Goal: Task Accomplishment & Management: Manage account settings

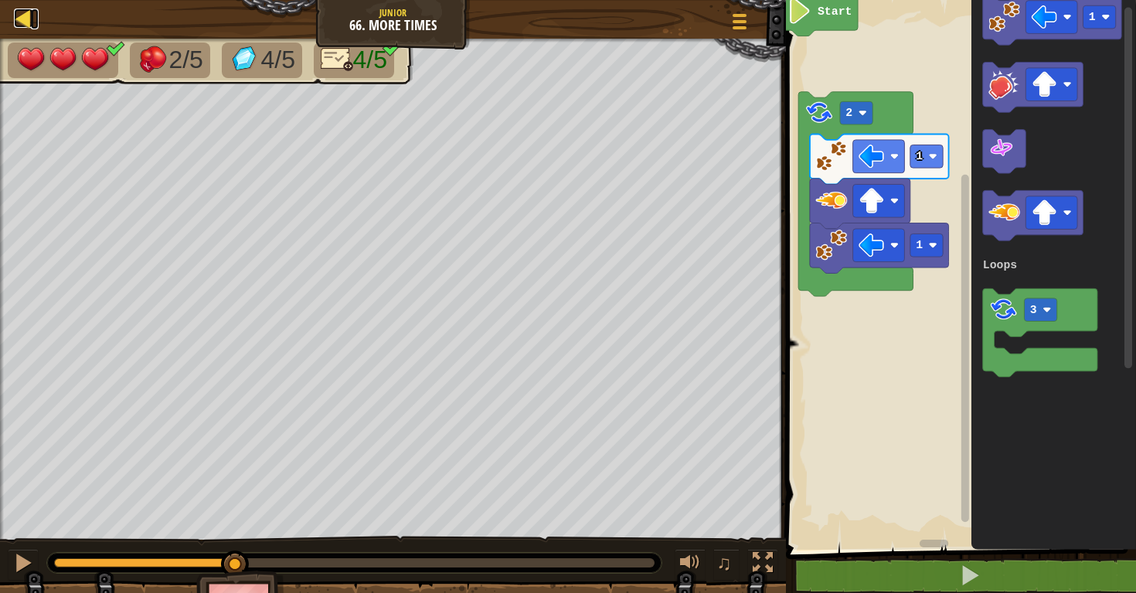
click at [27, 14] on div at bounding box center [23, 18] width 19 height 19
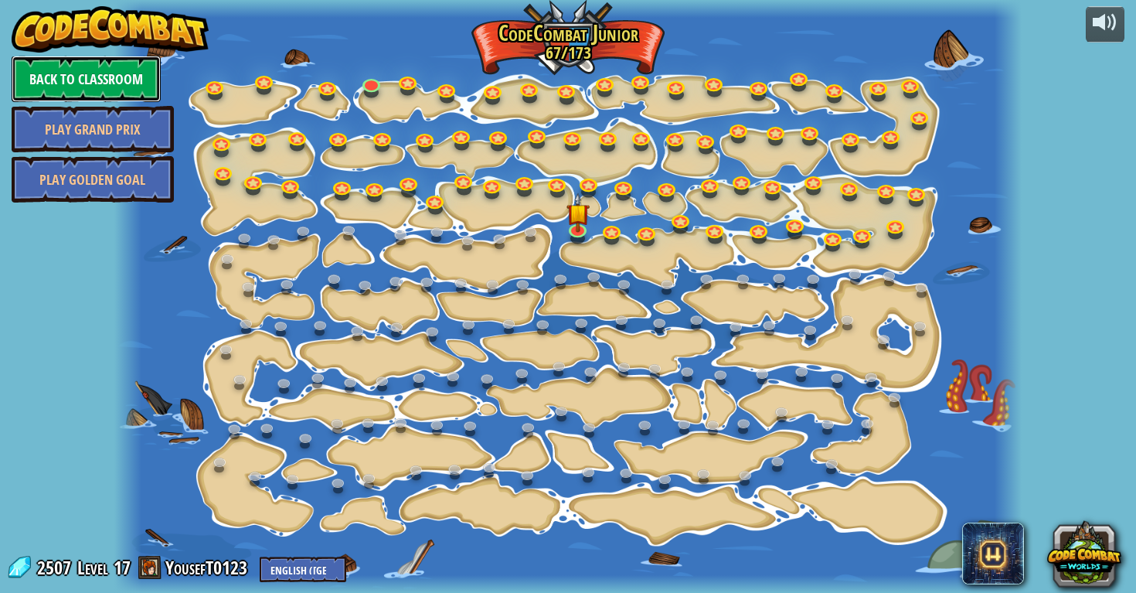
click at [61, 80] on link "Back to Classroom" at bounding box center [86, 79] width 149 height 46
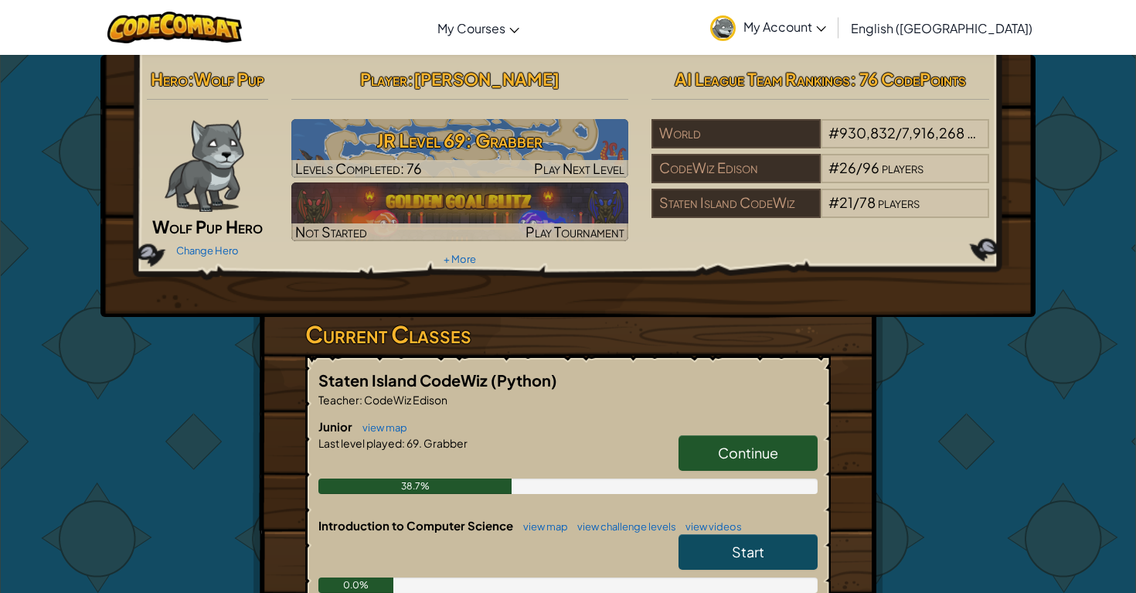
click at [826, 25] on span "My Account" at bounding box center [785, 27] width 83 height 16
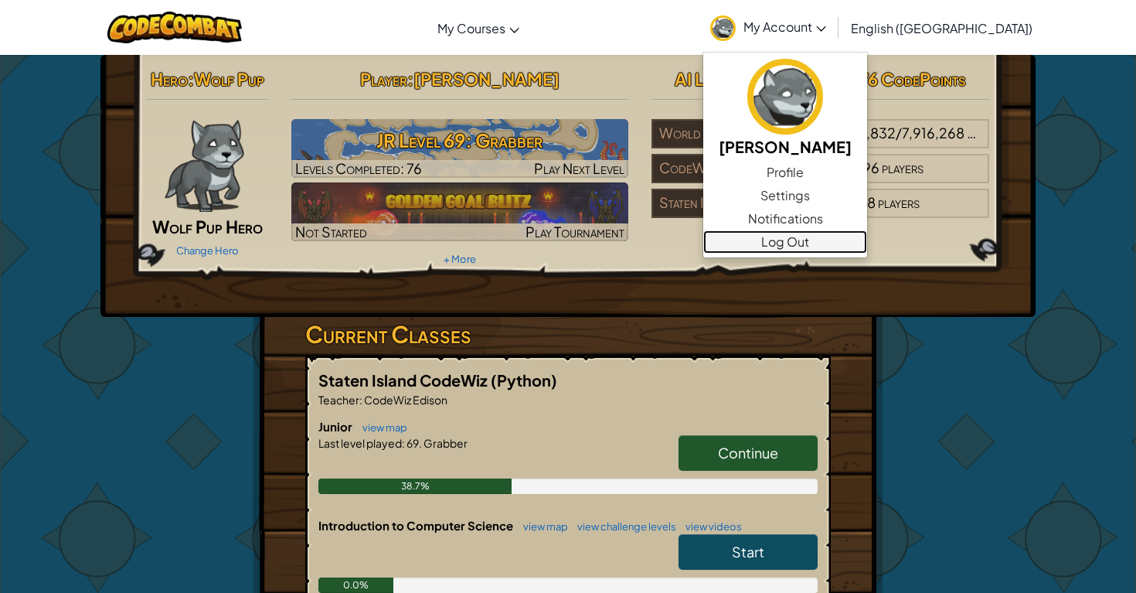
click at [867, 244] on link "Log Out" at bounding box center [785, 241] width 164 height 23
